Goal: Task Accomplishment & Management: Use online tool/utility

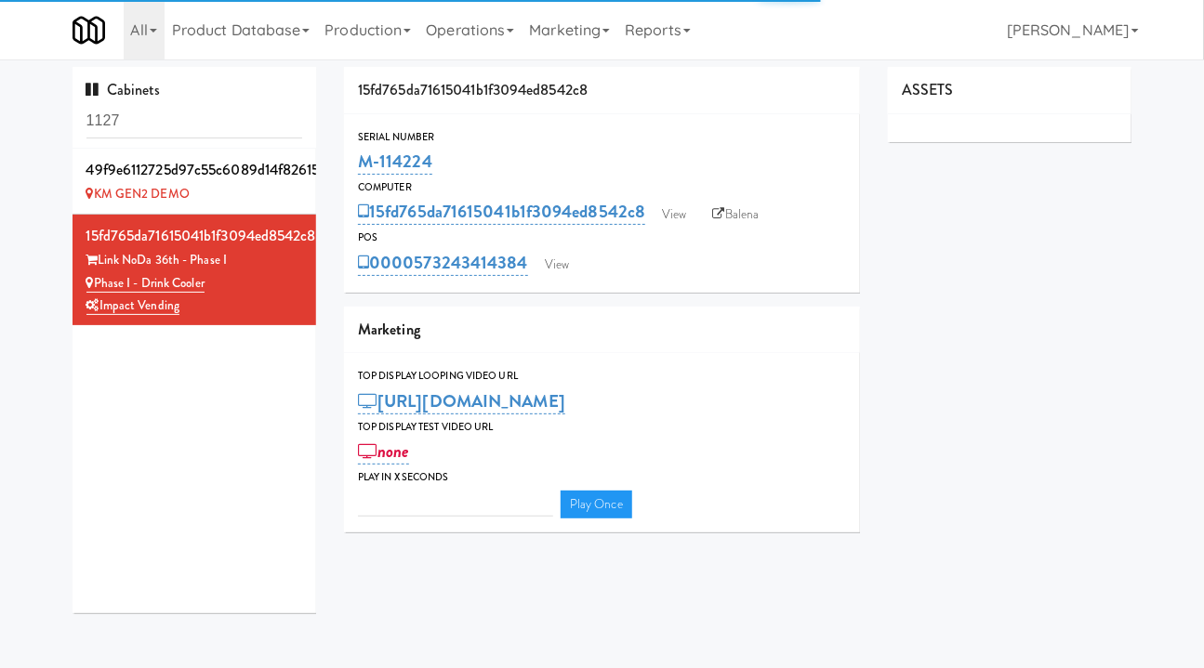
type input "3"
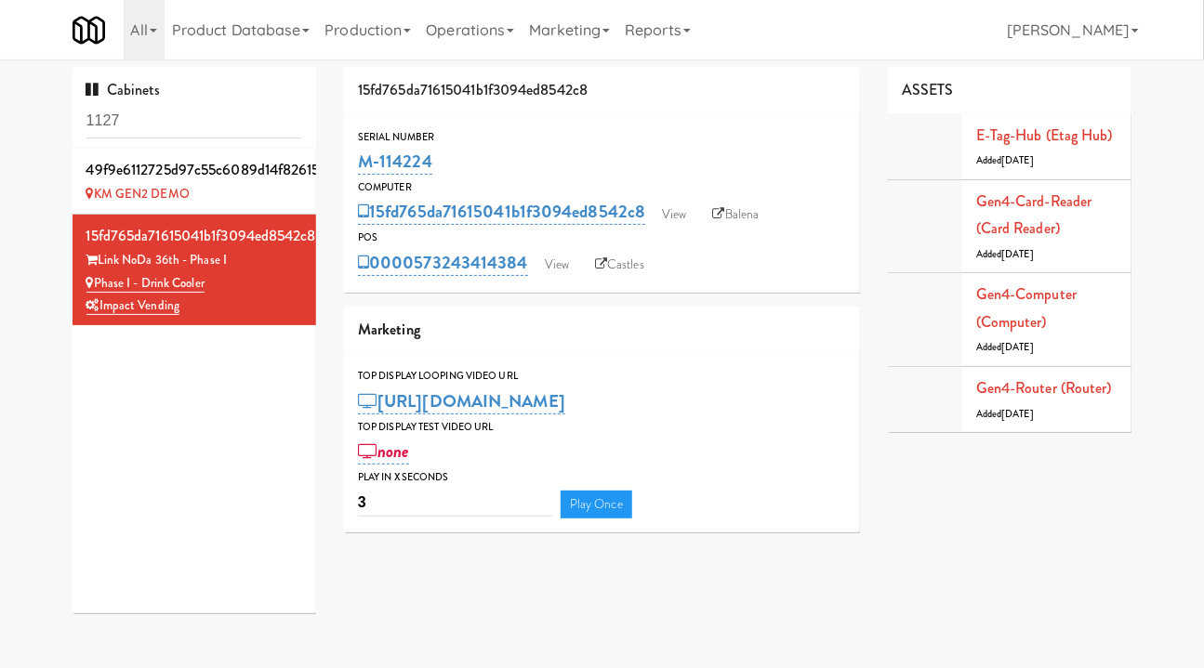
drag, startPoint x: 216, startPoint y: 315, endPoint x: 98, endPoint y: 290, distance: 120.7
click at [98, 290] on div "15fd765da71615041b1f3094ed8542c8 Link NoDa 36th - Phase I Phase I - Drink Coole…" at bounding box center [194, 270] width 217 height 96
click at [192, 310] on div "Impact Vending" at bounding box center [194, 306] width 217 height 23
drag, startPoint x: 194, startPoint y: 310, endPoint x: 101, endPoint y: 311, distance: 93.0
click at [101, 311] on div "Impact Vending" at bounding box center [194, 306] width 217 height 23
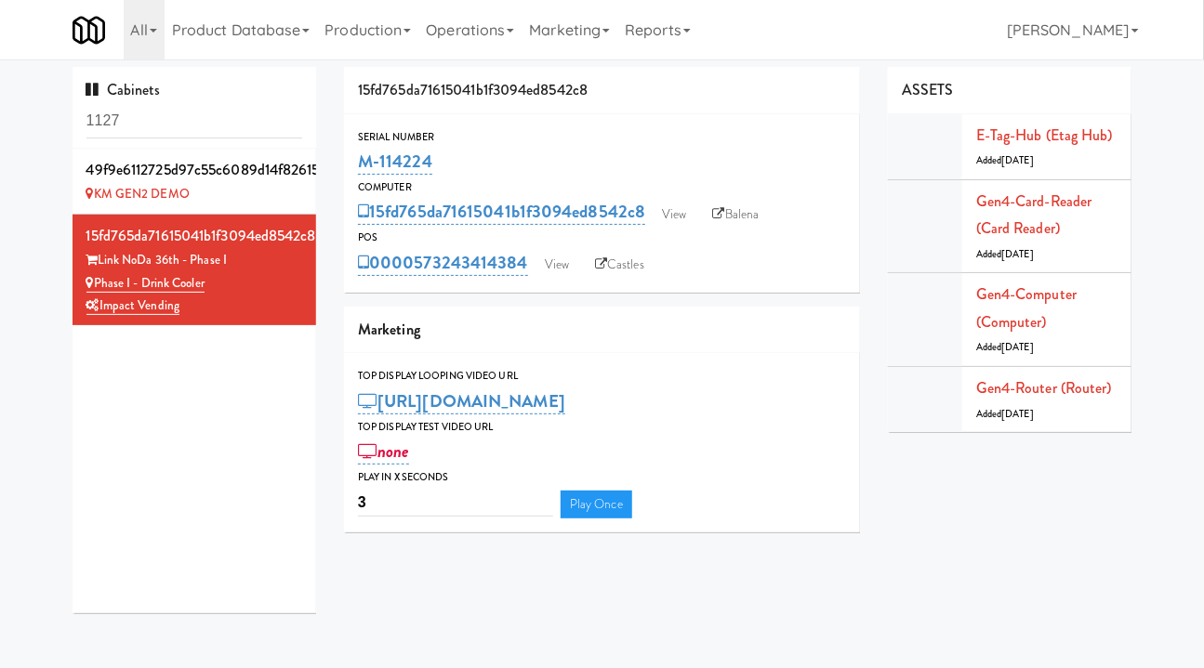
drag, startPoint x: 244, startPoint y: 257, endPoint x: 101, endPoint y: 259, distance: 142.2
click at [101, 259] on div "Link NoDa 36th - Phase I" at bounding box center [194, 260] width 217 height 23
copy div "Link NoDa 36th - Phase I"
click at [268, 267] on div "Link NoDa 36th - Phase I" at bounding box center [194, 260] width 217 height 23
drag, startPoint x: 177, startPoint y: 259, endPoint x: 98, endPoint y: 234, distance: 82.9
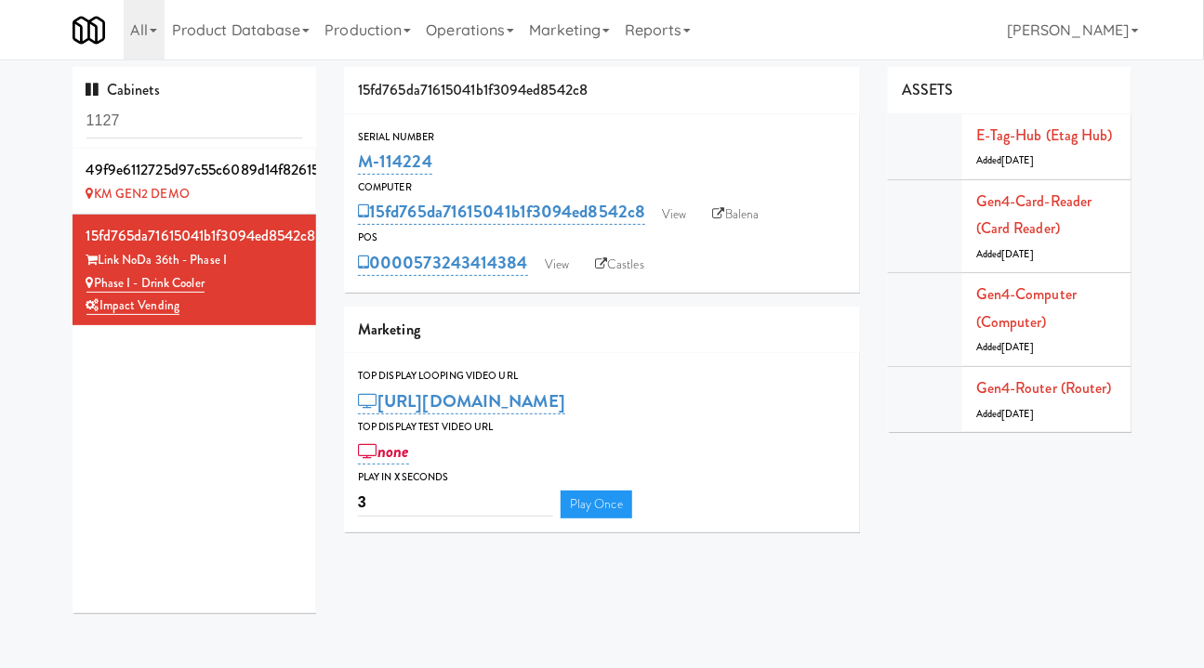
click at [99, 255] on div "Link NoDa 36th - Phase I" at bounding box center [194, 260] width 217 height 23
copy div "Link NoDa 36th - Phase I"
click at [157, 135] on input "1127" at bounding box center [194, 121] width 217 height 34
click at [156, 134] on input "1127" at bounding box center [194, 121] width 217 height 34
paste input "Link NoDa 36th - Phase I"
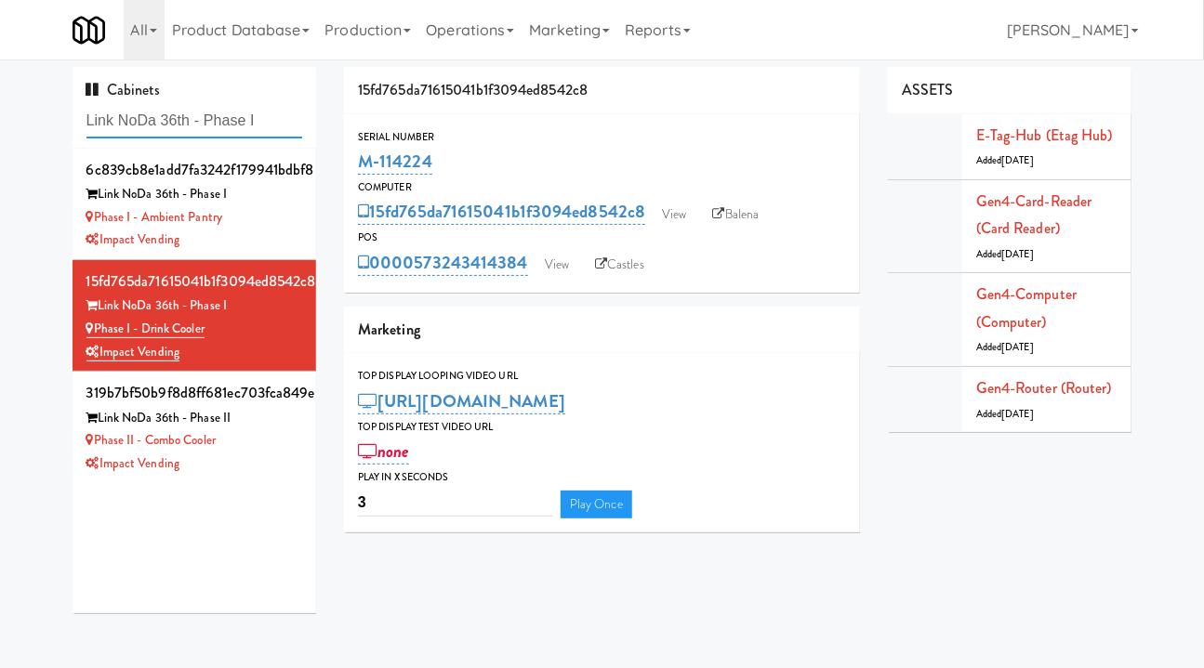
type input "Link NoDa 36th - Phase I"
click at [562, 260] on link "View" at bounding box center [556, 265] width 43 height 28
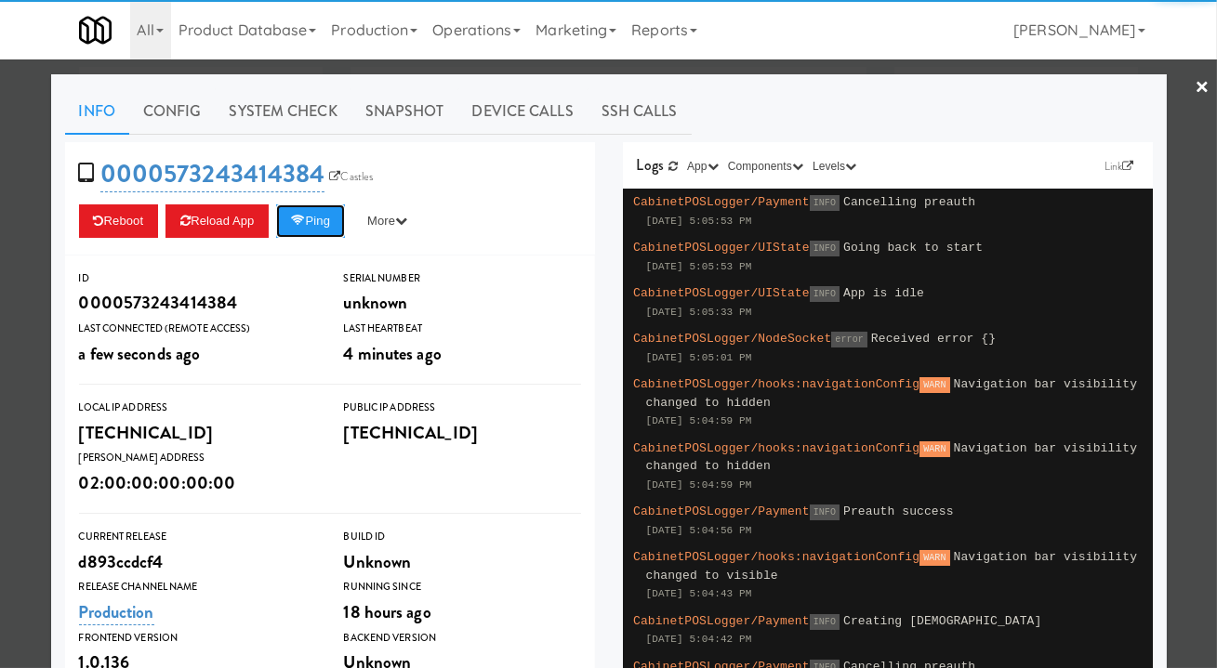
click at [314, 235] on button "Ping" at bounding box center [310, 221] width 69 height 33
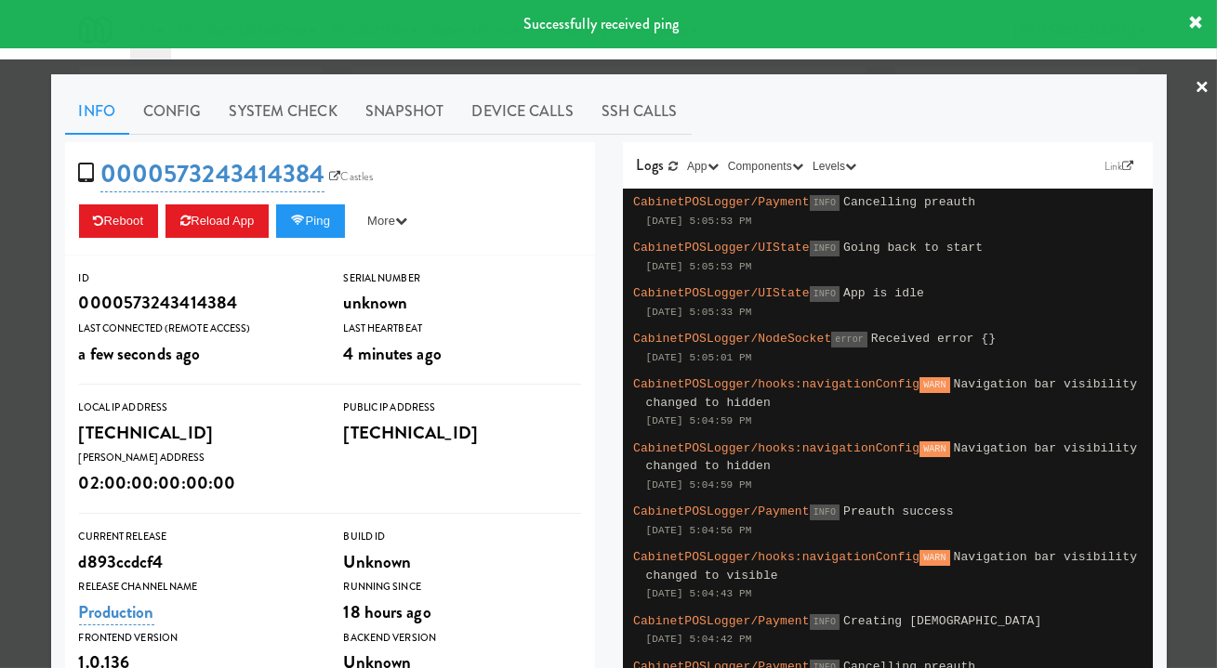
click at [320, 118] on link "System Check" at bounding box center [284, 111] width 136 height 46
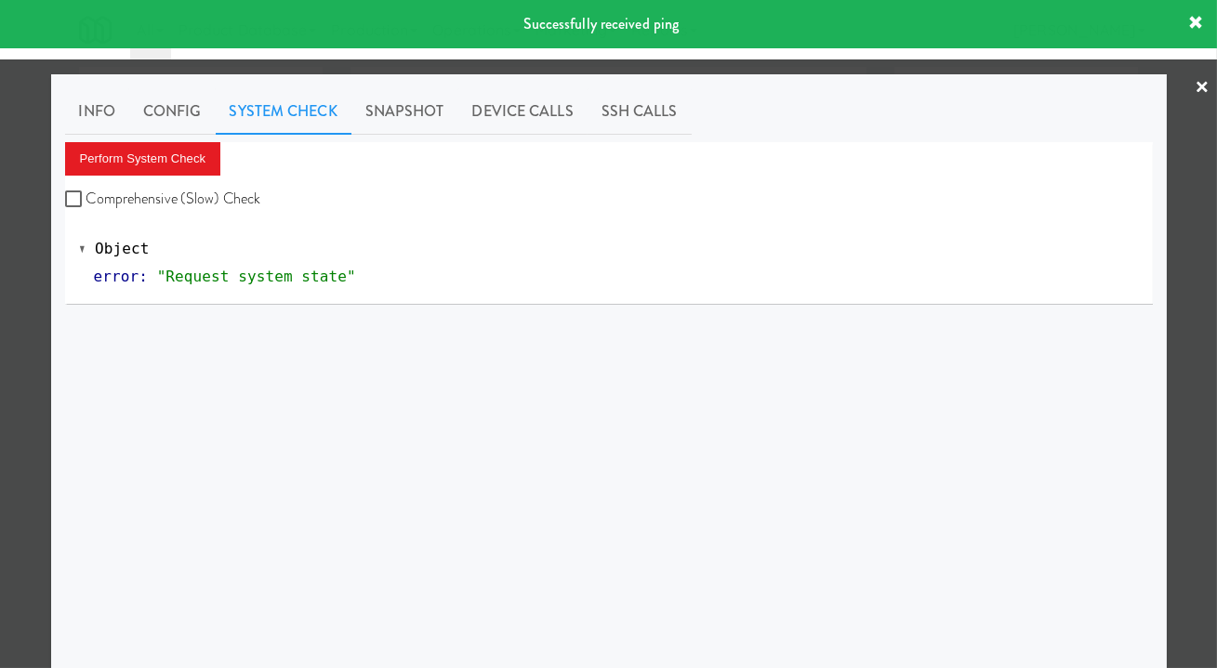
drag, startPoint x: 223, startPoint y: 204, endPoint x: 161, endPoint y: 167, distance: 72.1
click at [223, 204] on label "Comprehensive (Slow) Check" at bounding box center [163, 199] width 196 height 28
click at [86, 204] on input "Comprehensive (Slow) Check" at bounding box center [75, 199] width 21 height 15
checkbox input "true"
click at [159, 166] on button "Perform System Check" at bounding box center [143, 158] width 156 height 33
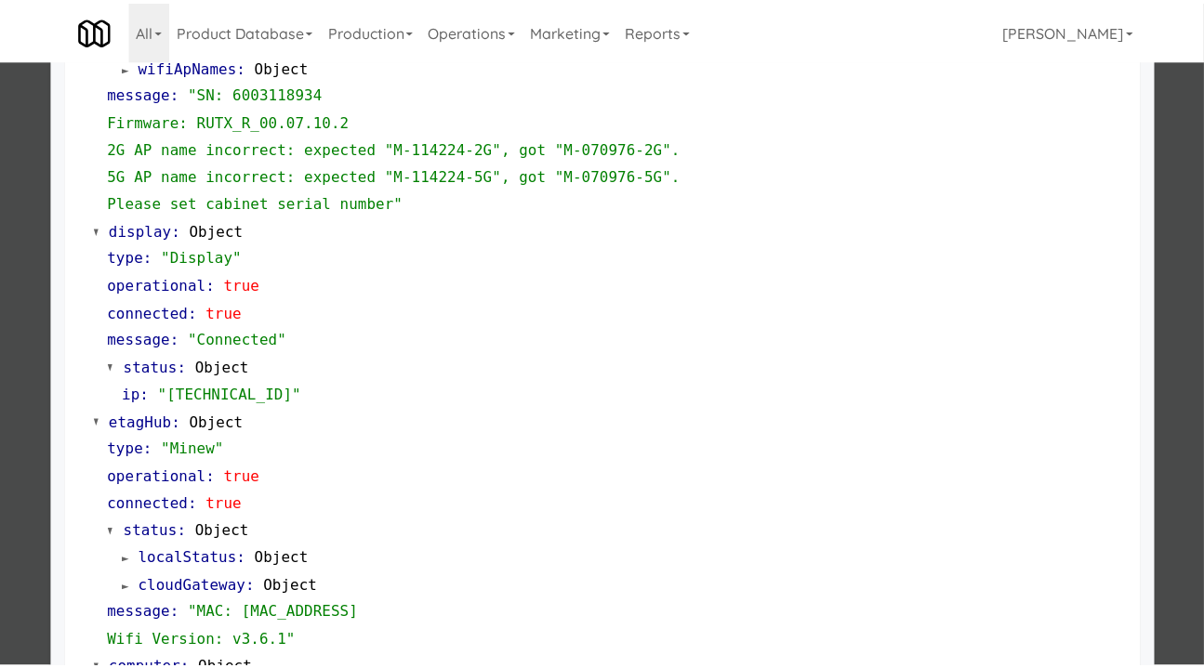
scroll to position [663, 0]
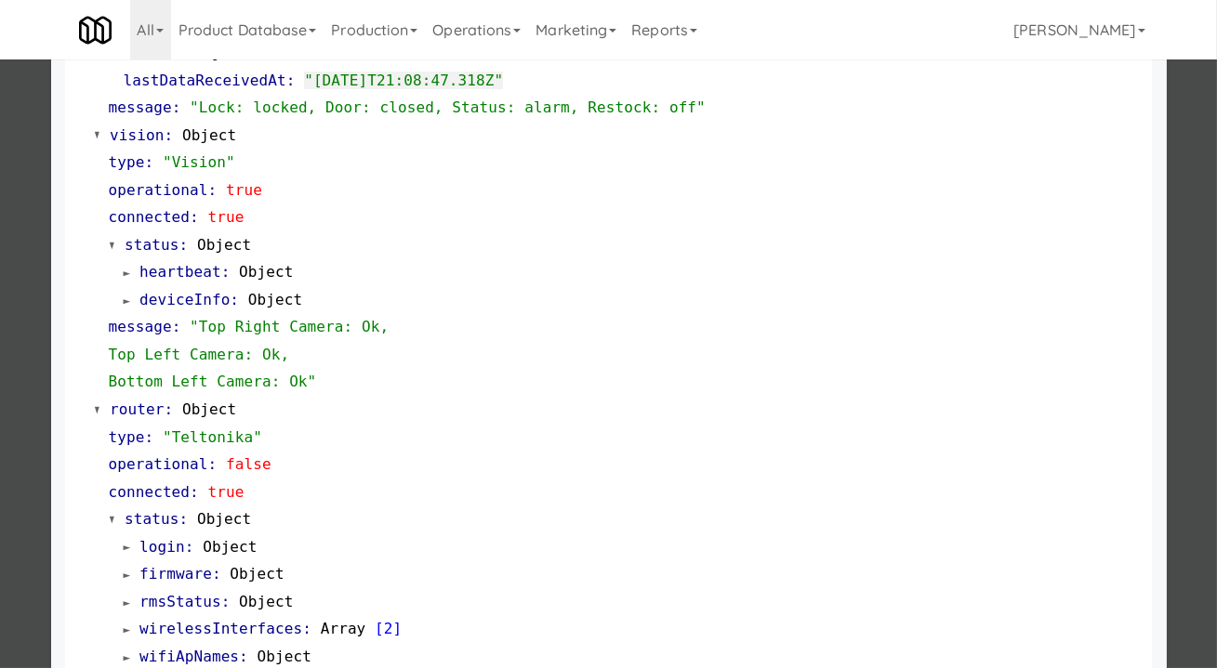
click at [28, 236] on div at bounding box center [608, 334] width 1217 height 668
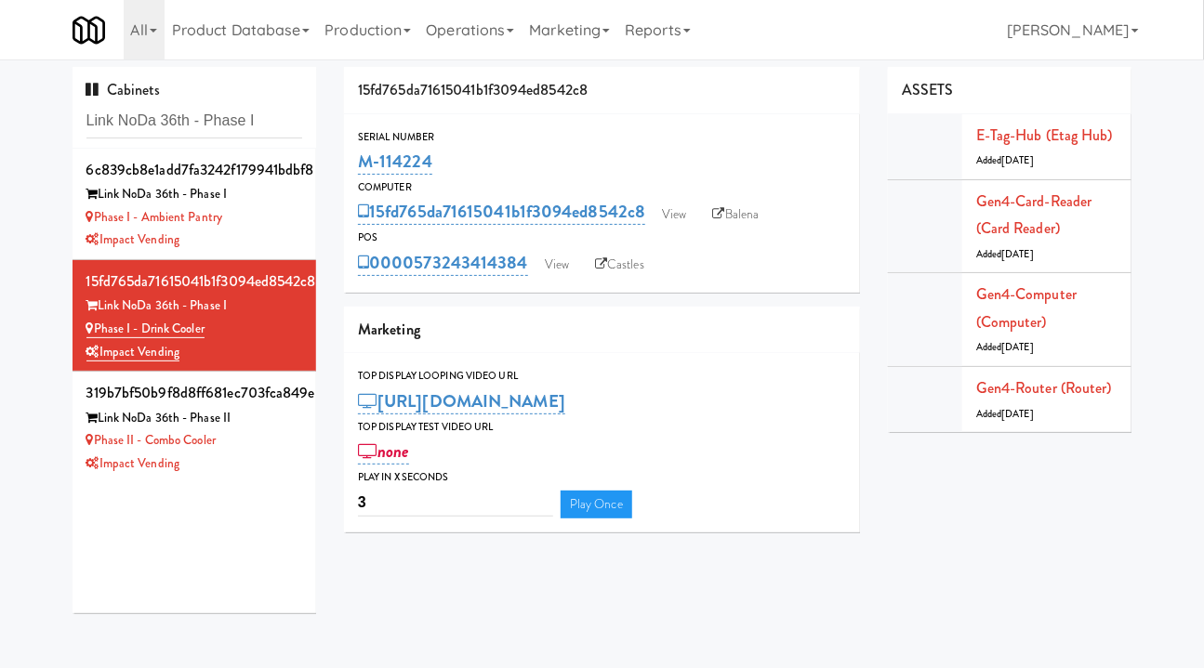
drag, startPoint x: 461, startPoint y: 164, endPoint x: 349, endPoint y: 160, distance: 112.5
click at [349, 160] on div "Serial Number M-114224" at bounding box center [602, 153] width 516 height 50
copy link "M-114224"
click at [674, 218] on link "View" at bounding box center [674, 215] width 43 height 28
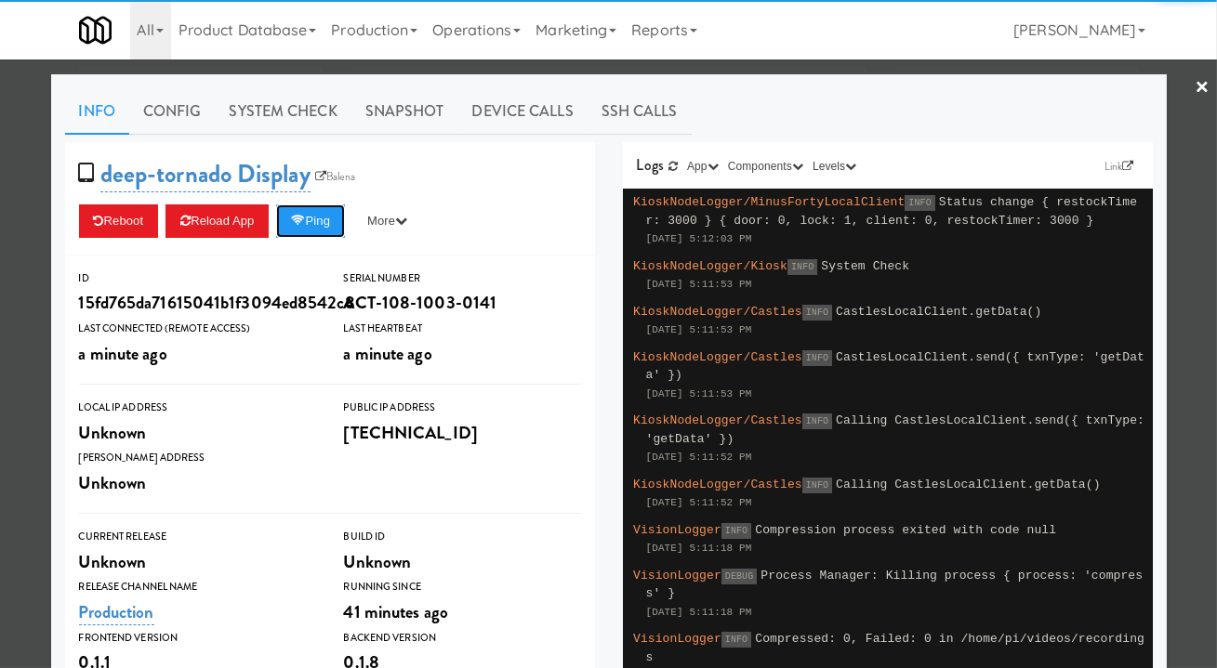
click at [297, 226] on icon at bounding box center [298, 221] width 14 height 12
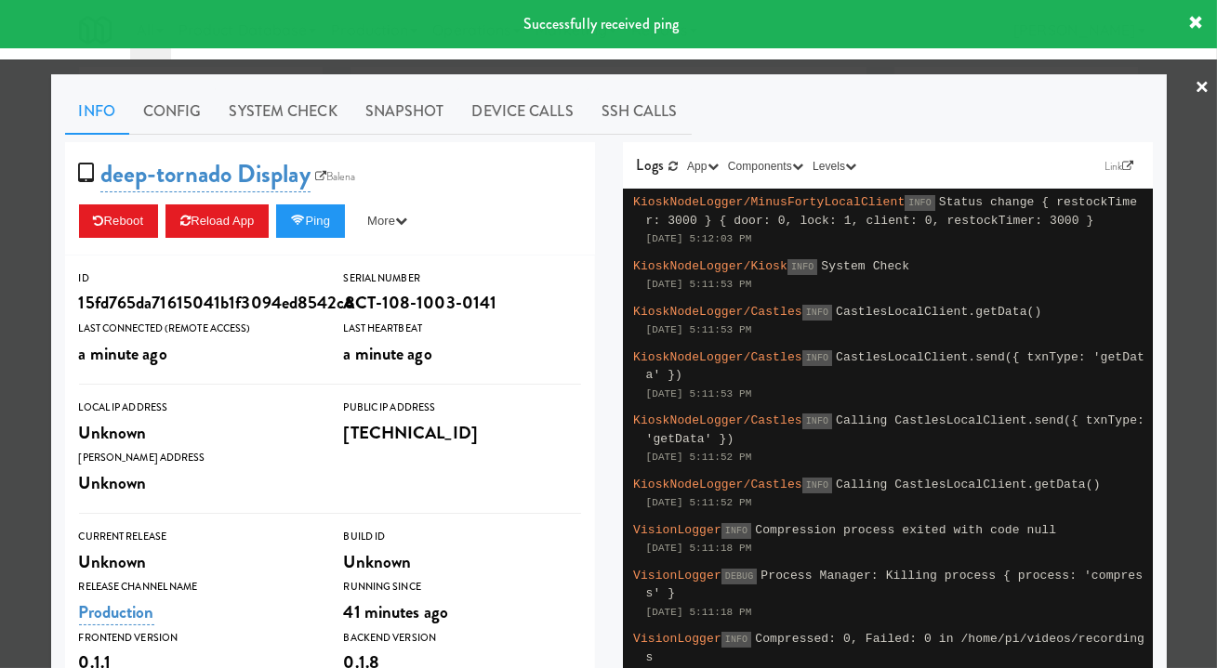
click at [270, 117] on link "System Check" at bounding box center [284, 111] width 136 height 46
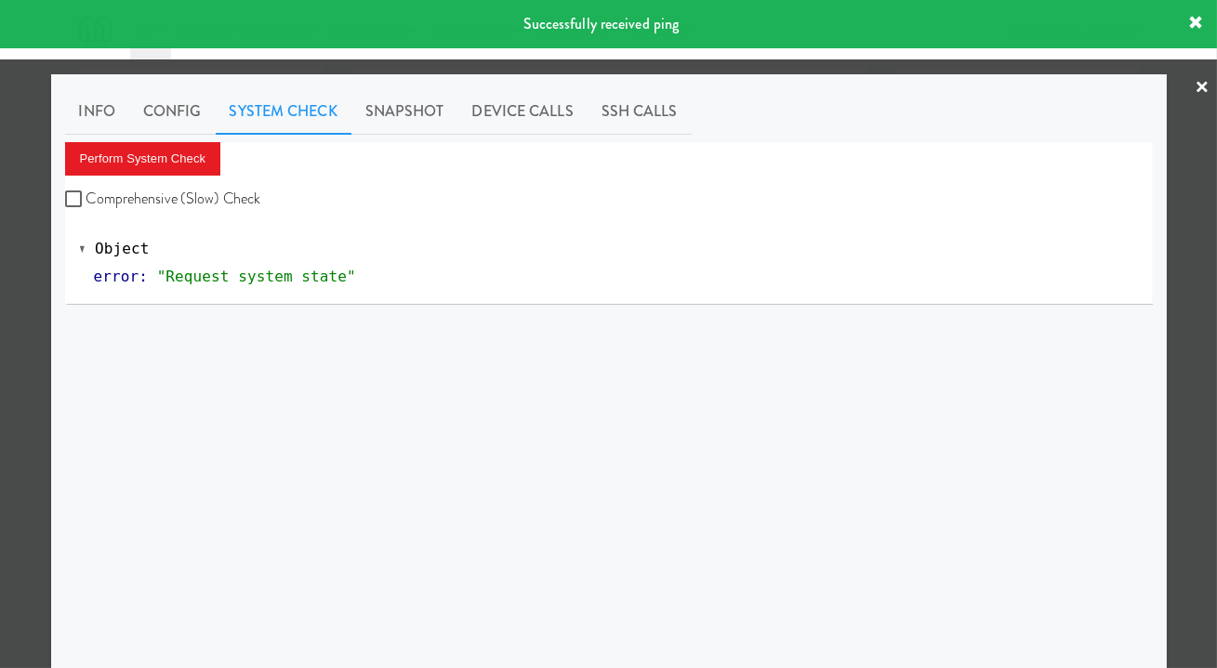
click at [173, 185] on label "Comprehensive (Slow) Check" at bounding box center [163, 199] width 196 height 28
click at [172, 191] on label "Comprehensive (Slow) Check" at bounding box center [163, 199] width 196 height 28
click at [86, 192] on input "Comprehensive (Slow) Check" at bounding box center [75, 199] width 21 height 15
checkbox input "true"
click at [168, 161] on button "Perform System Check" at bounding box center [143, 158] width 156 height 33
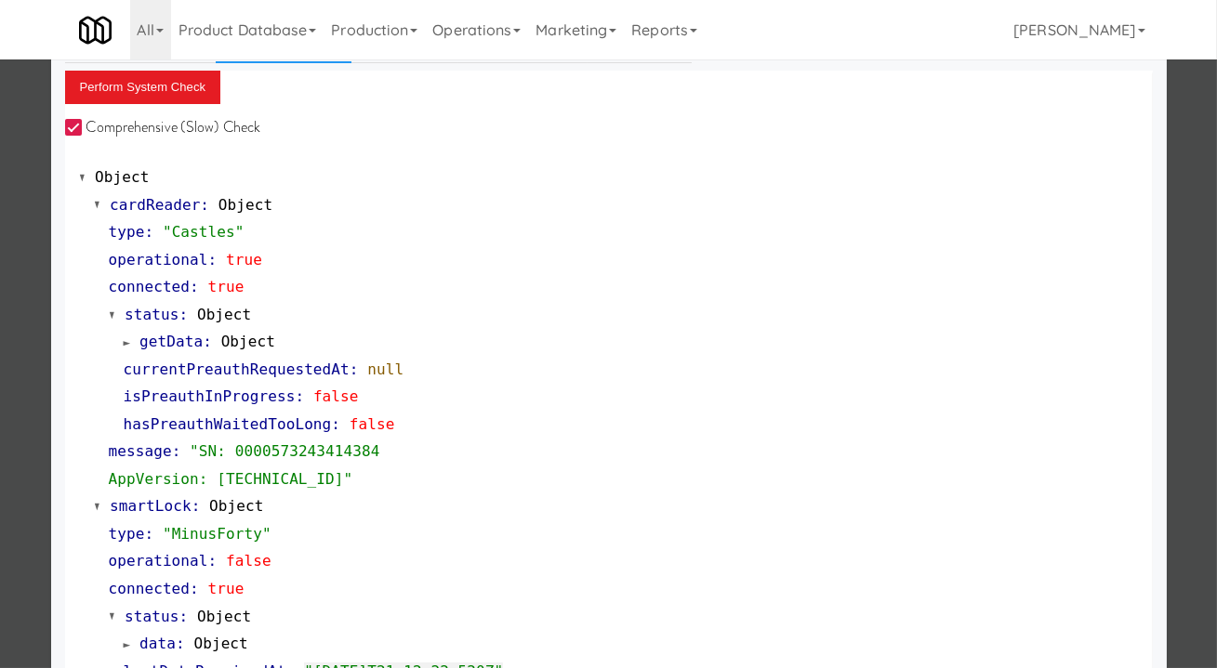
scroll to position [337, 0]
